Goal: Obtain resource: Download file/media

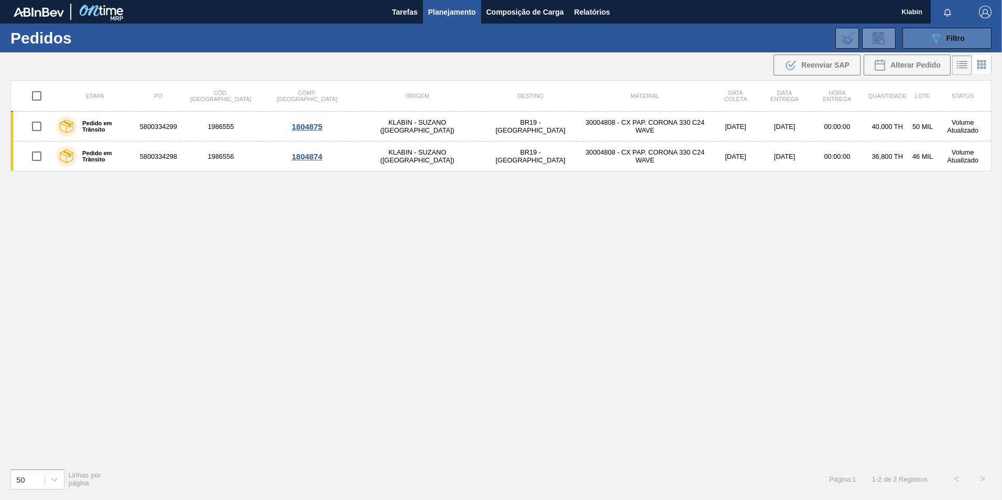
click at [945, 33] on div "089F7B8B-B2A5-4AFE-B5C0-19BA573D28AC Filtro" at bounding box center [947, 38] width 35 height 13
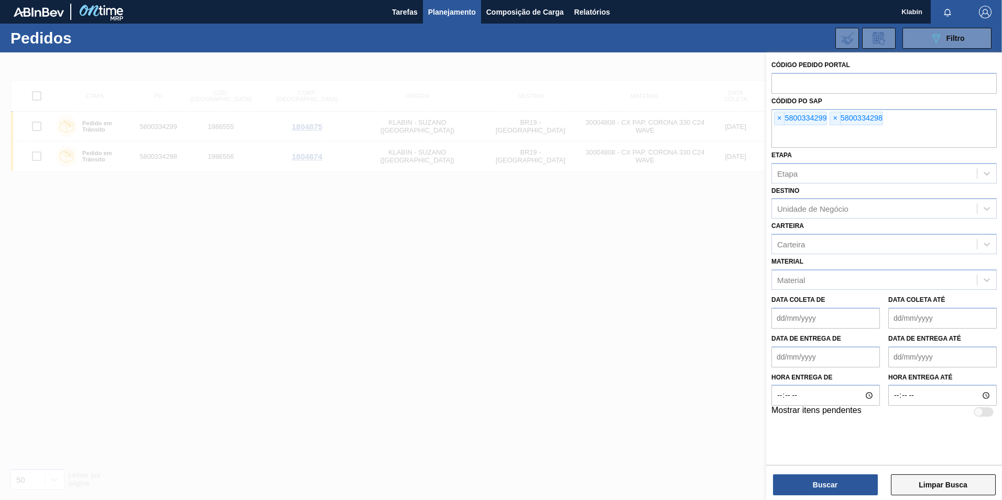
click at [935, 487] on button "Limpar Busca" at bounding box center [943, 484] width 105 height 21
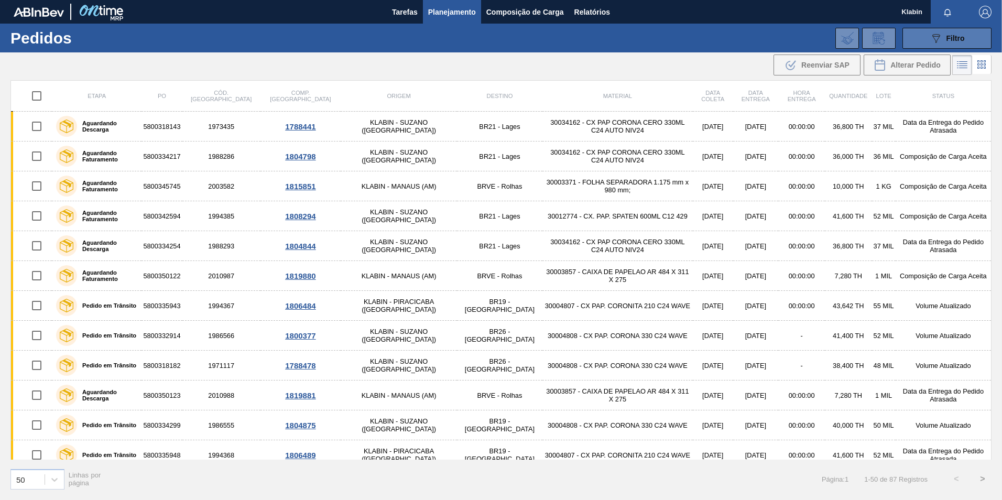
click at [950, 32] on div "089F7B8B-B2A5-4AFE-B5C0-19BA573D28AC Filtro" at bounding box center [947, 38] width 35 height 13
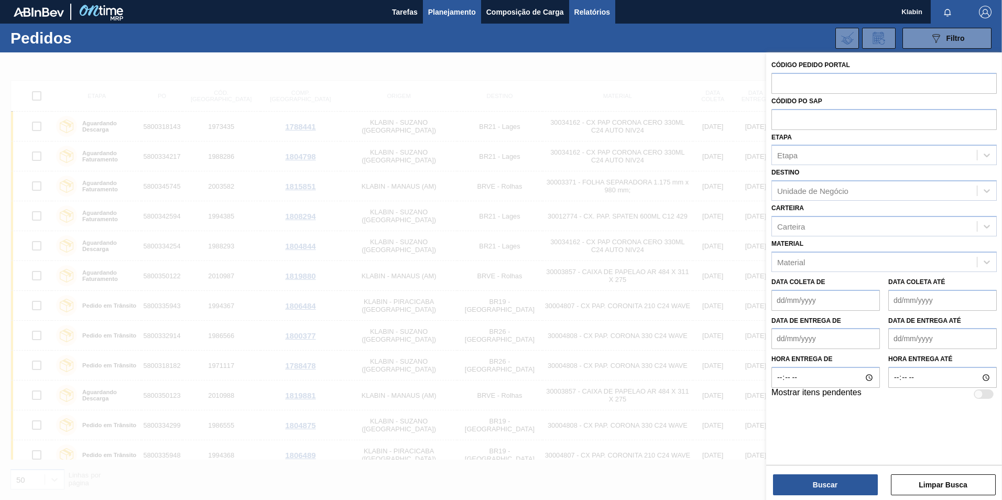
click at [577, 13] on span "Relatórios" at bounding box center [593, 12] width 36 height 13
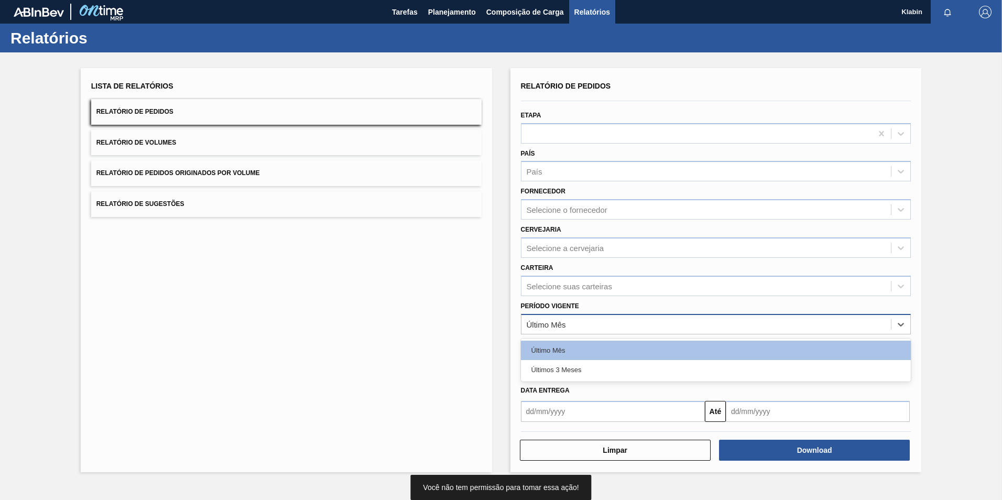
click at [600, 330] on div "Último Mês" at bounding box center [707, 324] width 370 height 15
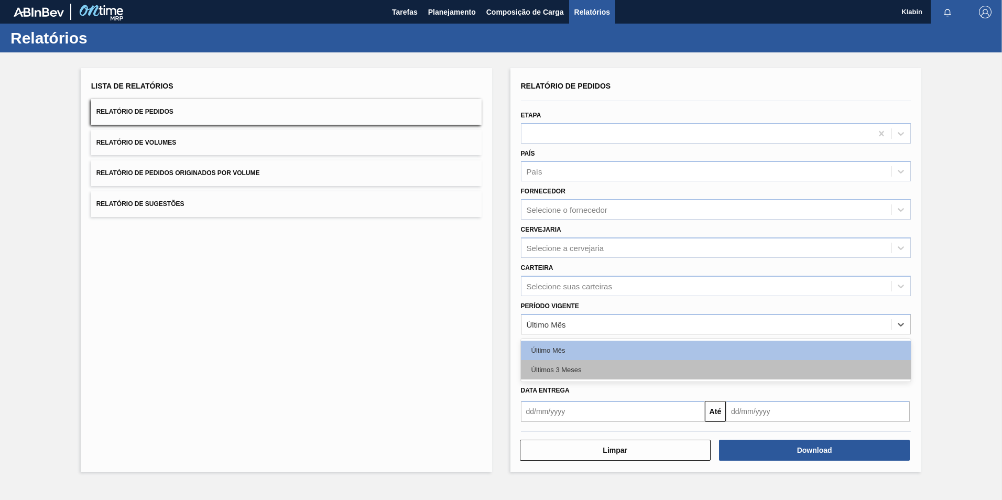
click at [601, 370] on div "Últimos 3 Meses" at bounding box center [716, 369] width 391 height 19
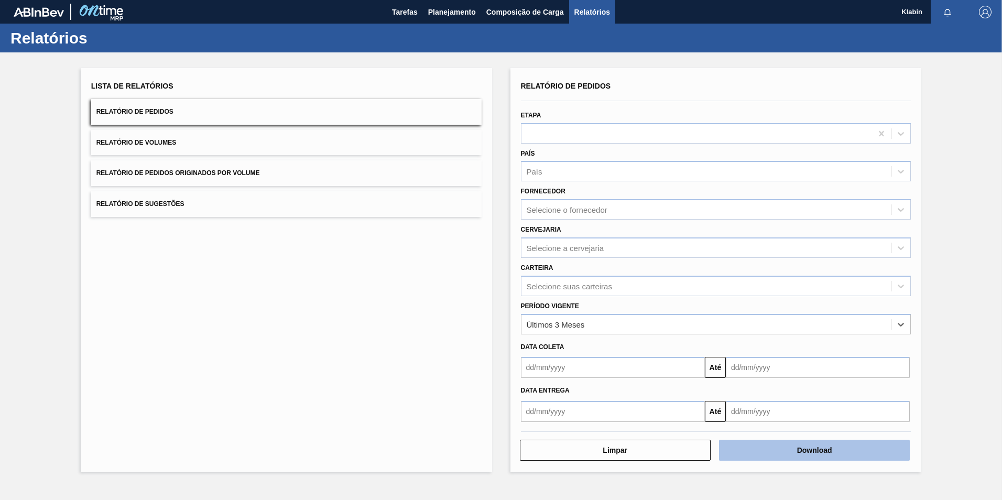
click at [813, 449] on button "Download" at bounding box center [814, 450] width 191 height 21
click at [786, 245] on div "Selecione a cervejaria" at bounding box center [707, 247] width 370 height 15
click at [673, 108] on div "Etapa" at bounding box center [716, 126] width 391 height 36
